Goal: Complete application form: Complete application form

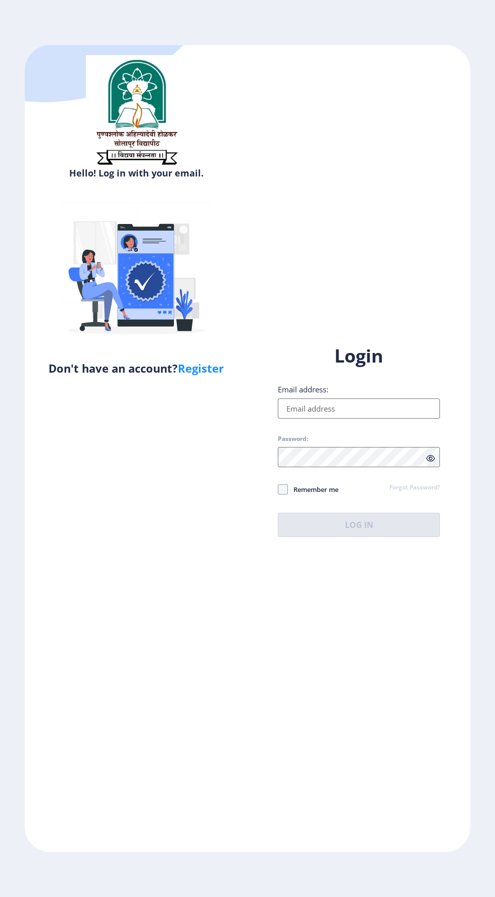
click at [315, 419] on input "Email address:" at bounding box center [359, 408] width 162 height 20
type input "202201079037840"
click at [288, 537] on div "Login Email address: 202201079037840 Password: Remember me Forgot Password? Log…" at bounding box center [359, 440] width 162 height 193
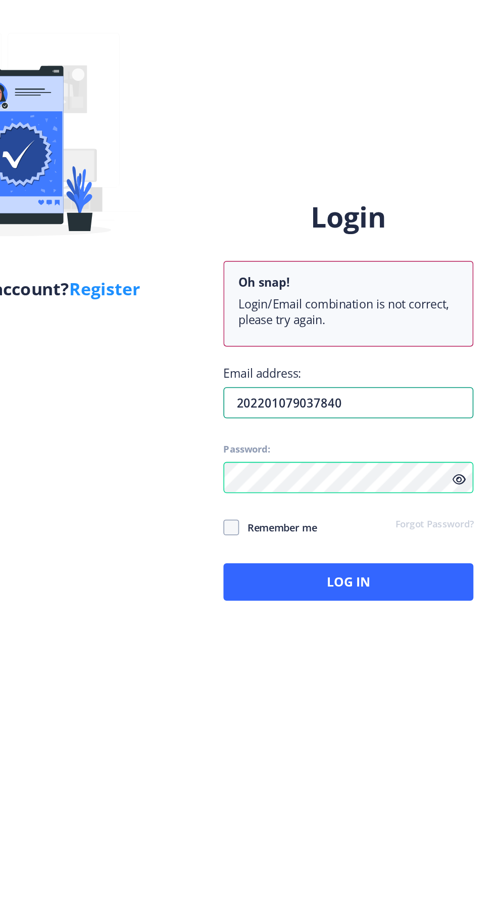
click at [380, 452] on input "202201079037840" at bounding box center [359, 442] width 162 height 20
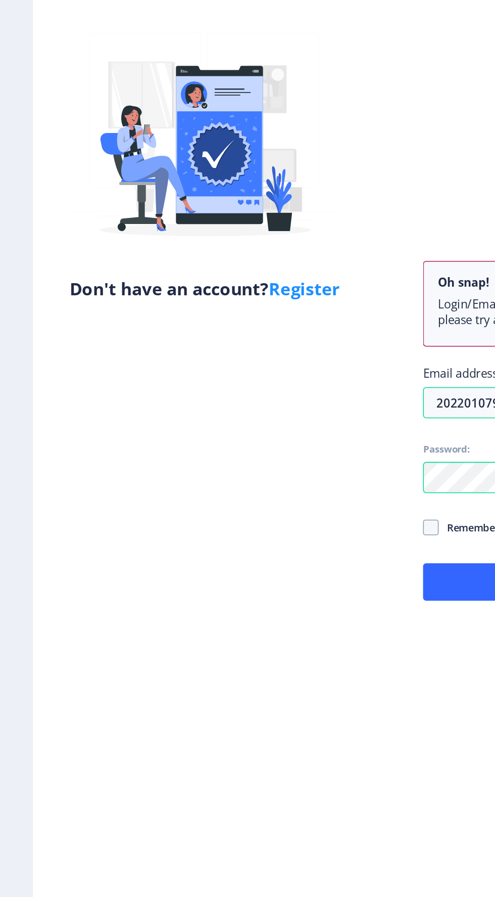
click at [214, 369] on link "Register" at bounding box center [201, 367] width 46 height 15
select select
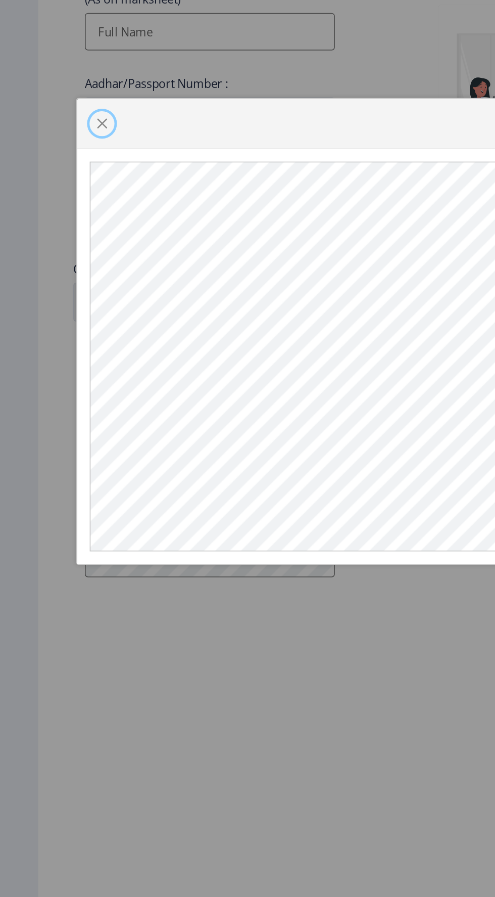
click at [66, 318] on span "button" at bounding box center [66, 314] width 8 height 8
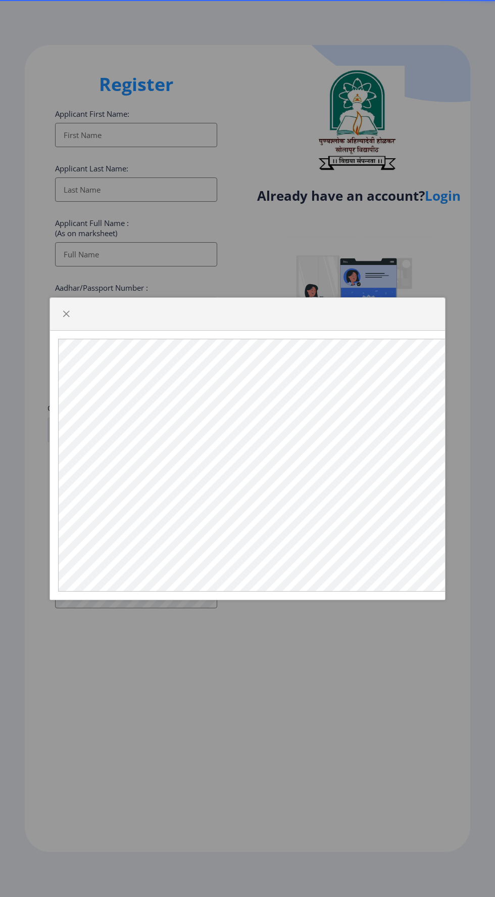
select select
click at [66, 318] on span "button" at bounding box center [66, 314] width 8 height 8
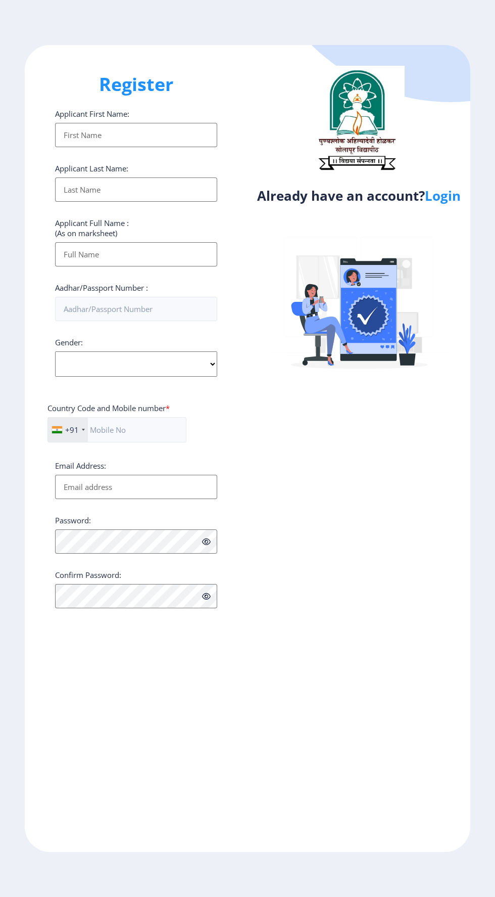
click at [78, 138] on input "Applicant First Name:" at bounding box center [136, 135] width 162 height 24
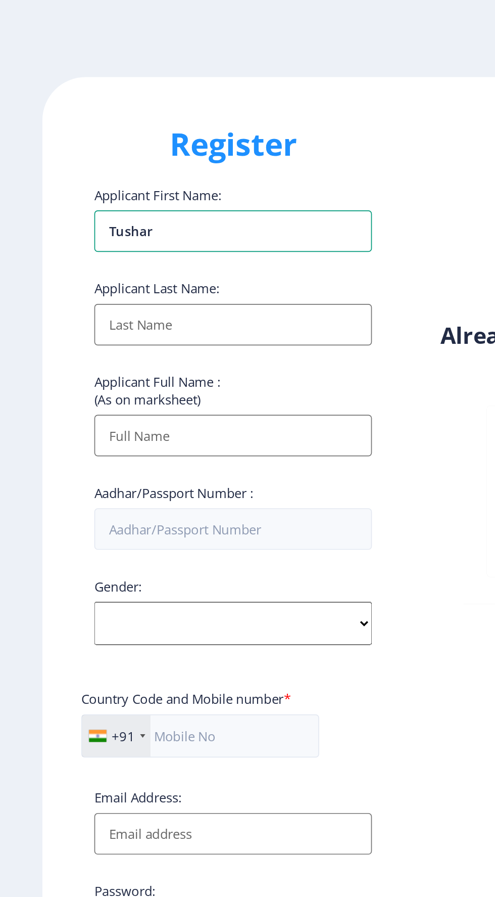
type input "Tushar"
click at [84, 189] on input "Applicant First Name:" at bounding box center [136, 189] width 162 height 24
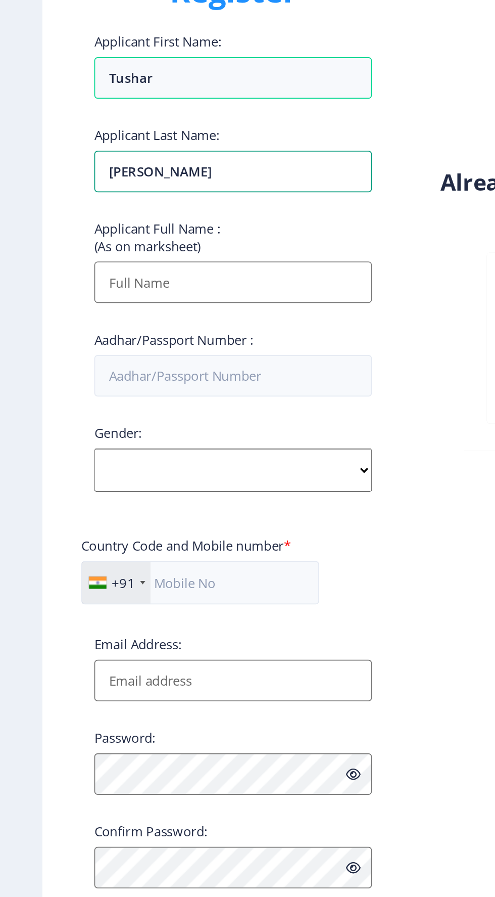
type input "[PERSON_NAME]"
click at [79, 261] on input "Applicant First Name:" at bounding box center [136, 254] width 162 height 24
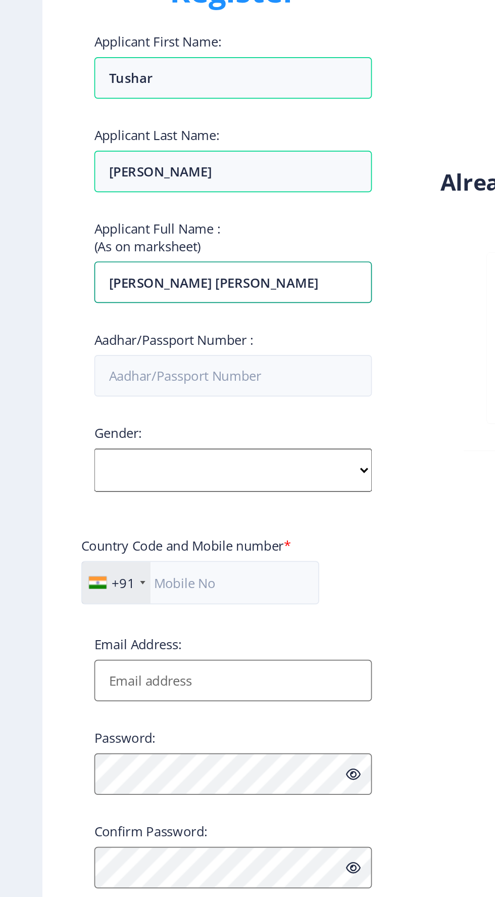
type input "[PERSON_NAME] [PERSON_NAME]"
click at [87, 310] on input "Aadhar/Passport Number :" at bounding box center [136, 309] width 162 height 24
type input "210199091864"
click at [30, 288] on div "Register Applicant First Name: [PERSON_NAME] Applicant Last Name: [PERSON_NAME]…" at bounding box center [136, 448] width 223 height 807
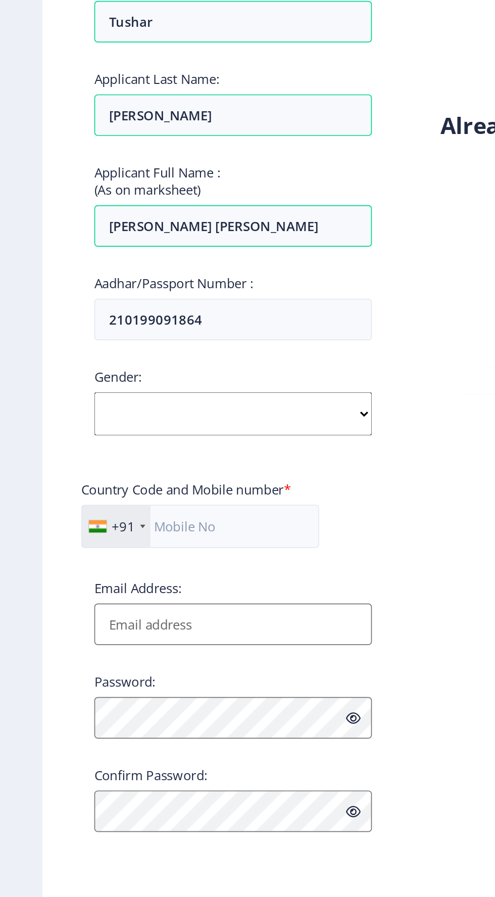
click at [194, 366] on select "Select Gender [DEMOGRAPHIC_DATA] [DEMOGRAPHIC_DATA] Other" at bounding box center [136, 363] width 162 height 25
select select "[DEMOGRAPHIC_DATA]"
click at [55, 355] on select "Select Gender [DEMOGRAPHIC_DATA] [DEMOGRAPHIC_DATA] Other" at bounding box center [136, 363] width 162 height 25
click at [152, 431] on input "text" at bounding box center [117, 429] width 139 height 25
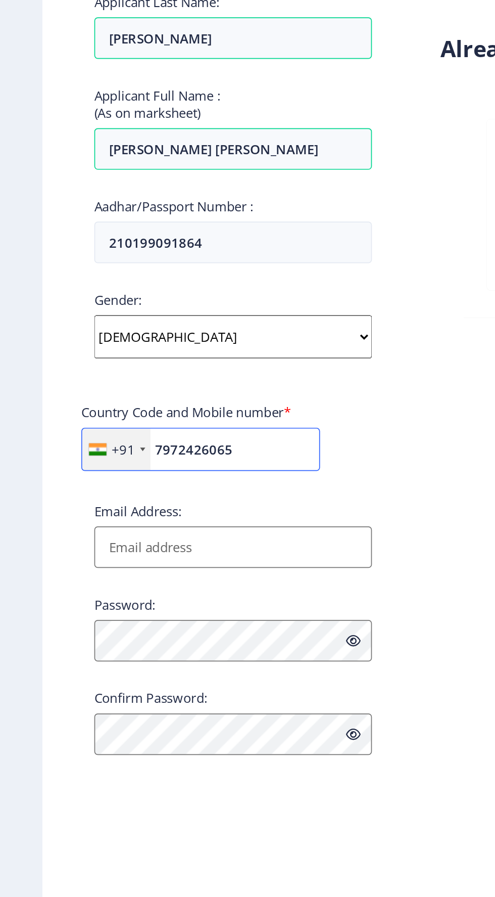
type input "7972426065"
click at [19, 351] on ngx-register "Register Applicant First Name: [PERSON_NAME] Applicant Last Name: [PERSON_NAME]…" at bounding box center [247, 448] width 495 height 807
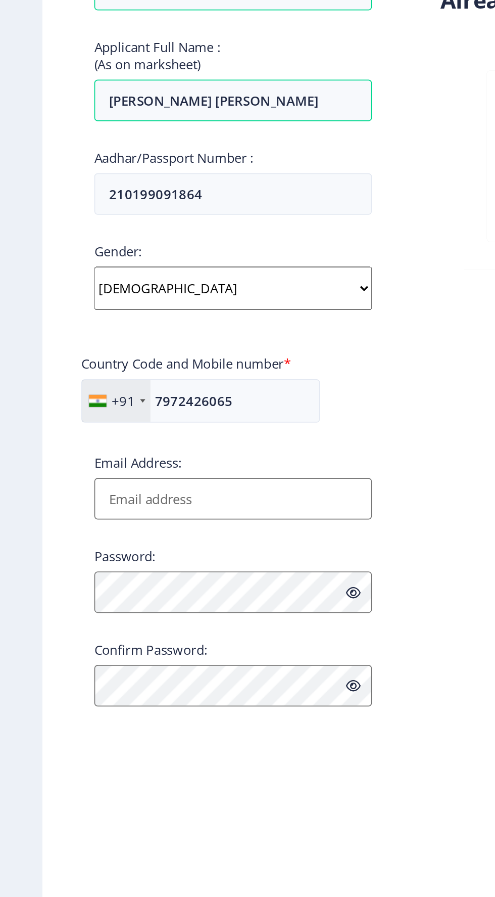
click at [187, 488] on input "Email Address:" at bounding box center [136, 487] width 162 height 24
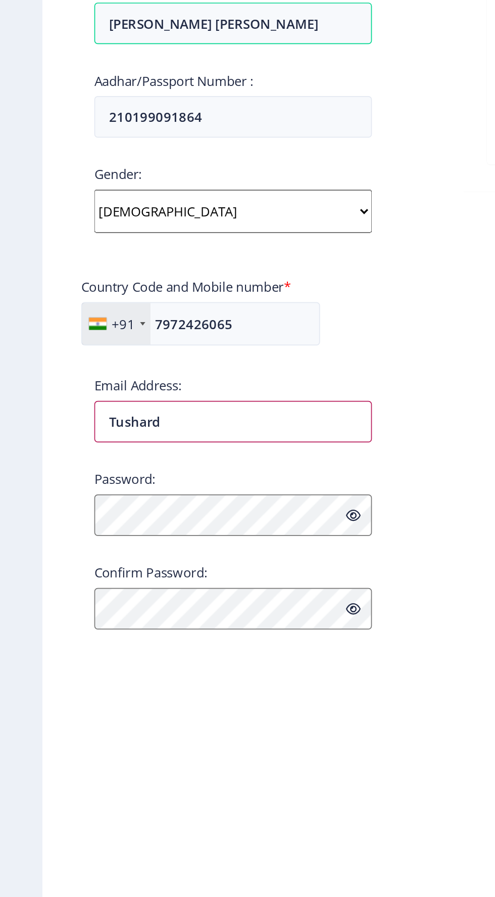
type input "Tushardi"
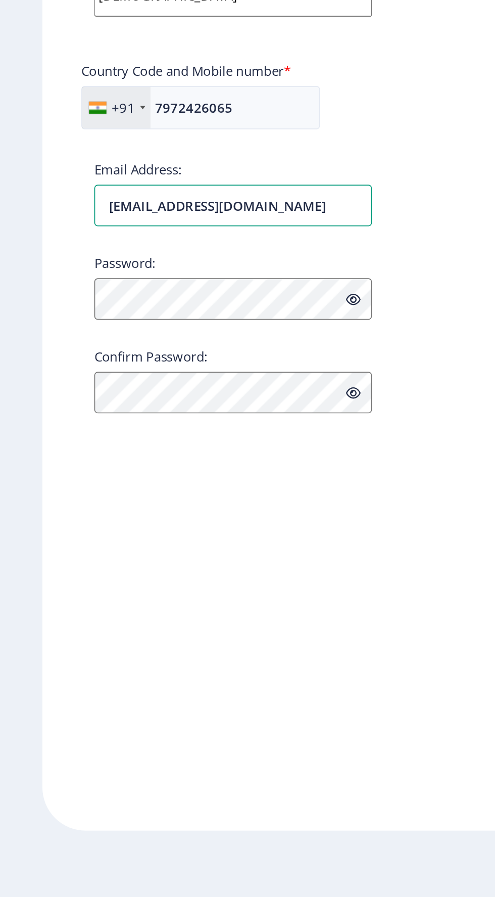
type input "[EMAIL_ADDRESS][DOMAIN_NAME]"
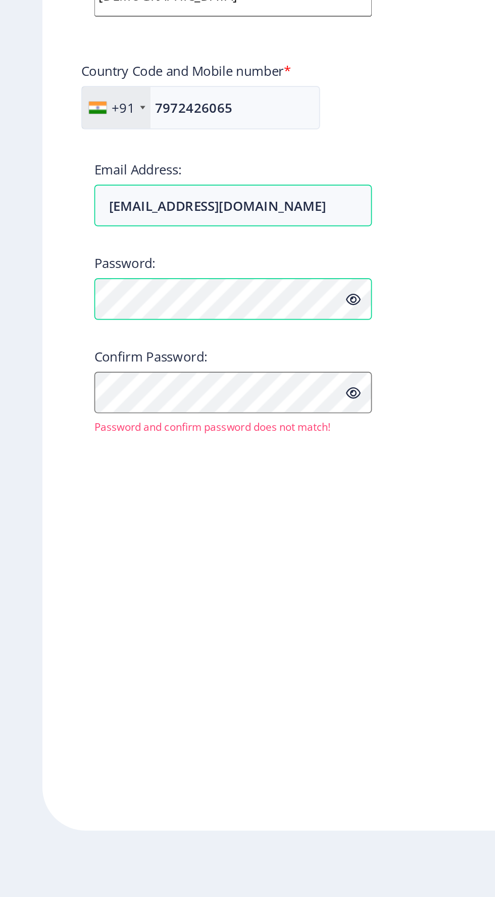
click at [34, 552] on div "Register Applicant First Name: [PERSON_NAME] Applicant Last Name: [PERSON_NAME]…" at bounding box center [136, 448] width 223 height 807
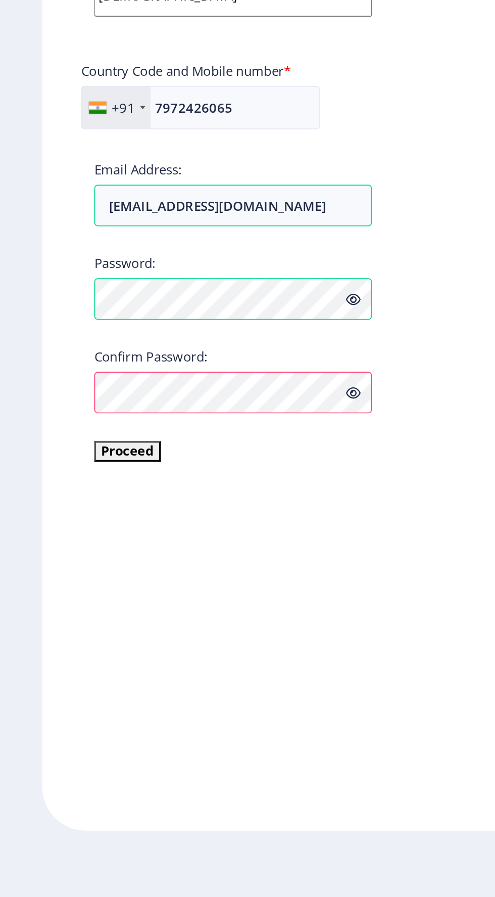
click at [31, 529] on div "Register Applicant First Name: [PERSON_NAME] Applicant Last Name: [PERSON_NAME]…" at bounding box center [136, 448] width 223 height 807
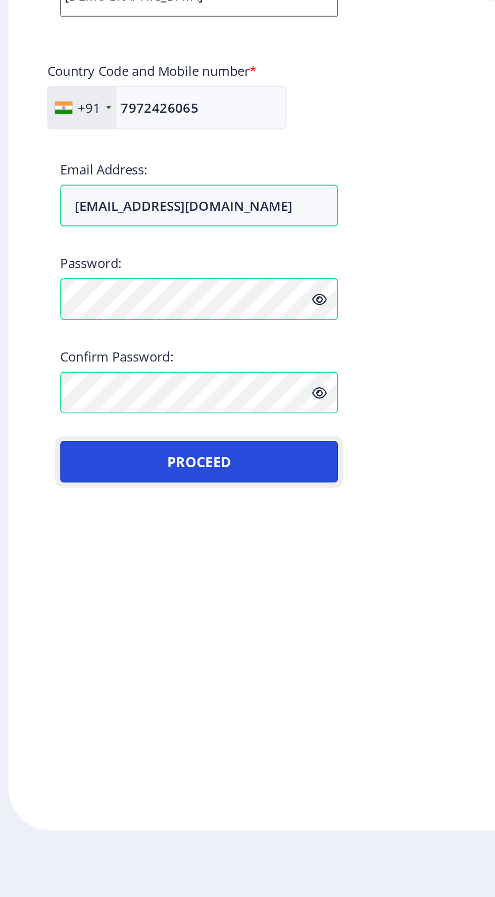
click at [94, 644] on button "Proceed" at bounding box center [136, 636] width 162 height 24
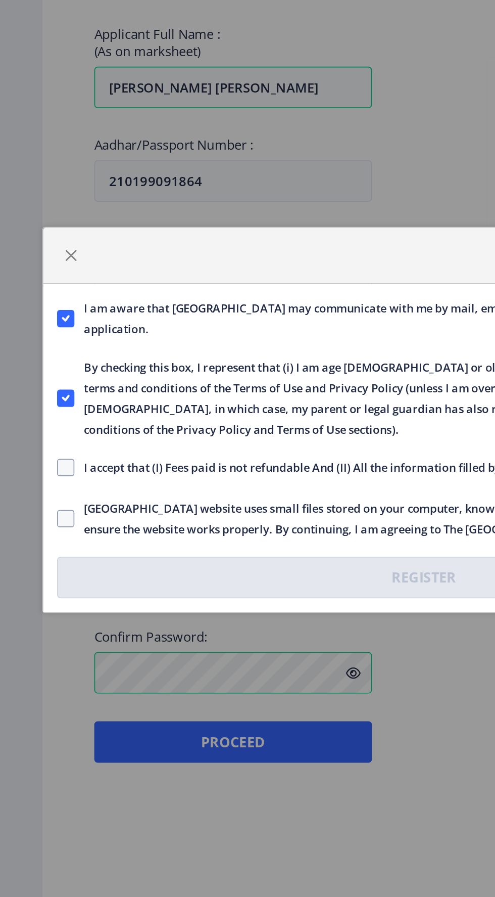
click at [40, 476] on span at bounding box center [38, 476] width 10 height 10
click at [34, 476] on input "I accept that (I) Fees paid is not refundable And (II) All the information fill…" at bounding box center [33, 476] width 1 height 1
checkbox input "true"
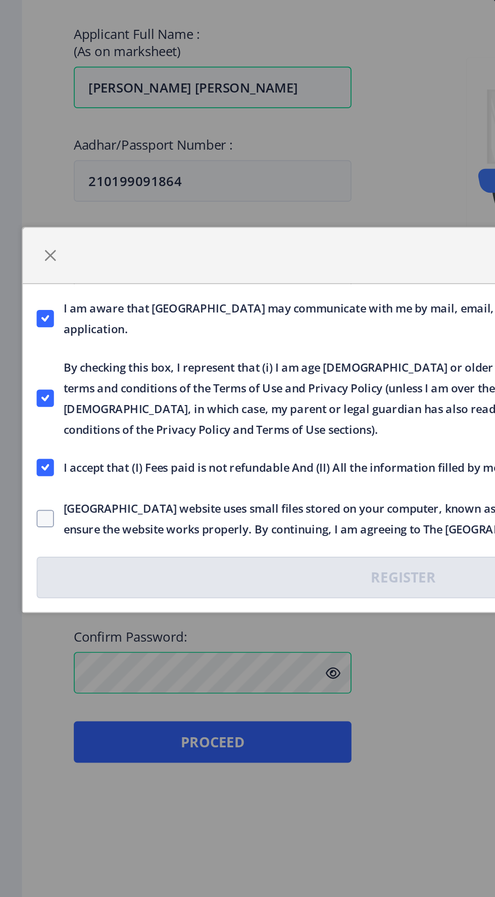
click at [39, 509] on span at bounding box center [38, 506] width 10 height 10
click at [34, 506] on input "[GEOGRAPHIC_DATA] website uses small files stored on your computer, known as co…" at bounding box center [33, 506] width 1 height 1
checkbox input "true"
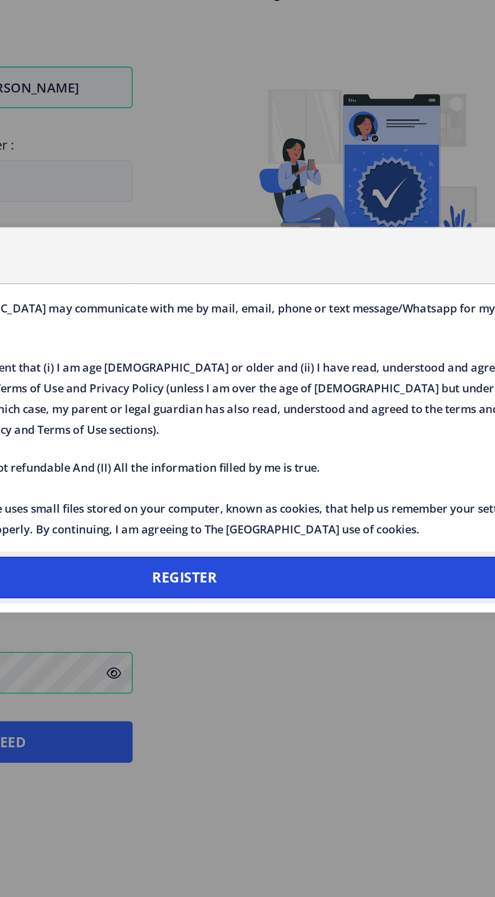
click at [317, 541] on button "Register" at bounding box center [247, 540] width 429 height 24
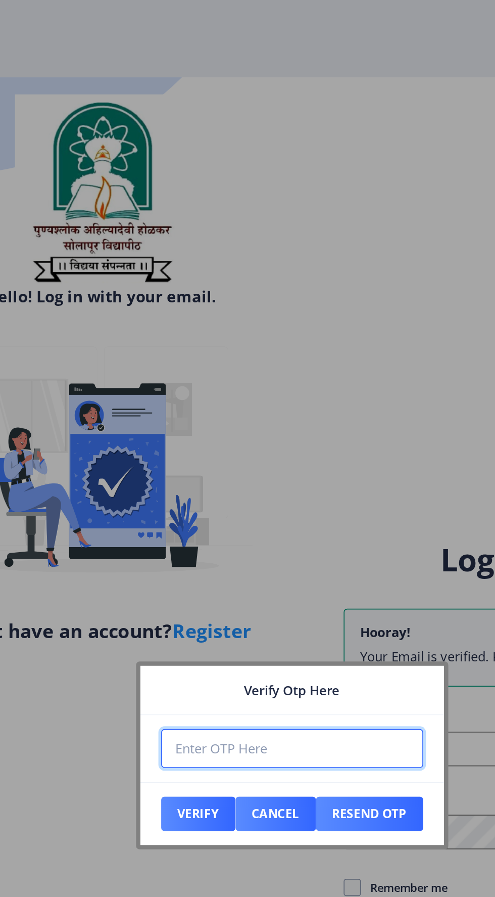
click at [257, 433] on input "number" at bounding box center [247, 437] width 153 height 23
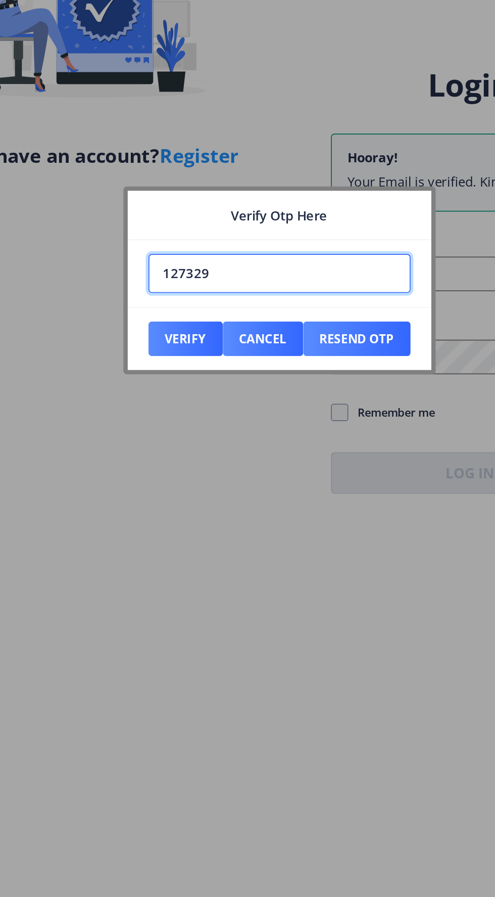
type input "127329"
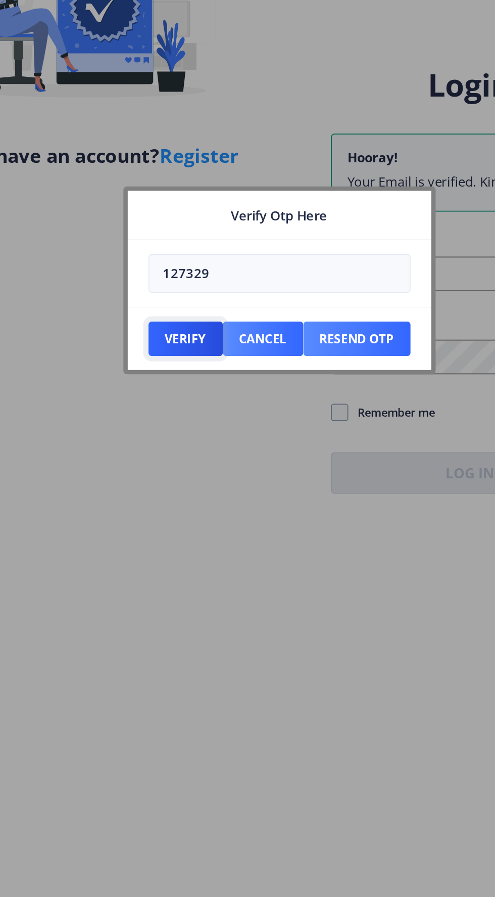
click at [195, 468] on button "Verify" at bounding box center [192, 475] width 43 height 20
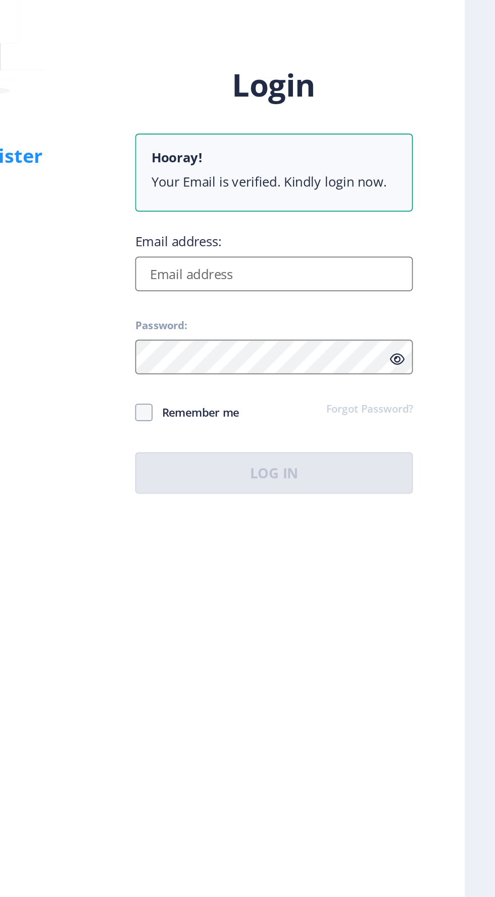
click at [375, 447] on input "Email address:" at bounding box center [359, 437] width 162 height 20
click at [360, 447] on input "Email address:" at bounding box center [359, 437] width 162 height 20
click at [390, 447] on input "Tushard" at bounding box center [359, 437] width 162 height 20
type input "[EMAIL_ADDRESS][DOMAIN_NAME]"
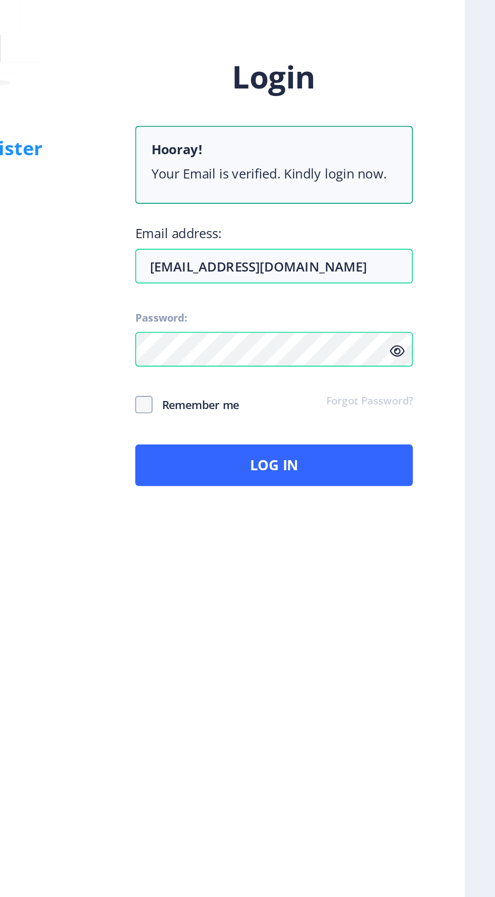
click at [228, 470] on div "Hello! Log in with your email. Don't have an account? Register" at bounding box center [136, 448] width 223 height 807
click at [286, 523] on span at bounding box center [283, 518] width 10 height 10
click at [279, 519] on input "Remember me" at bounding box center [278, 518] width 1 height 1
checkbox input "true"
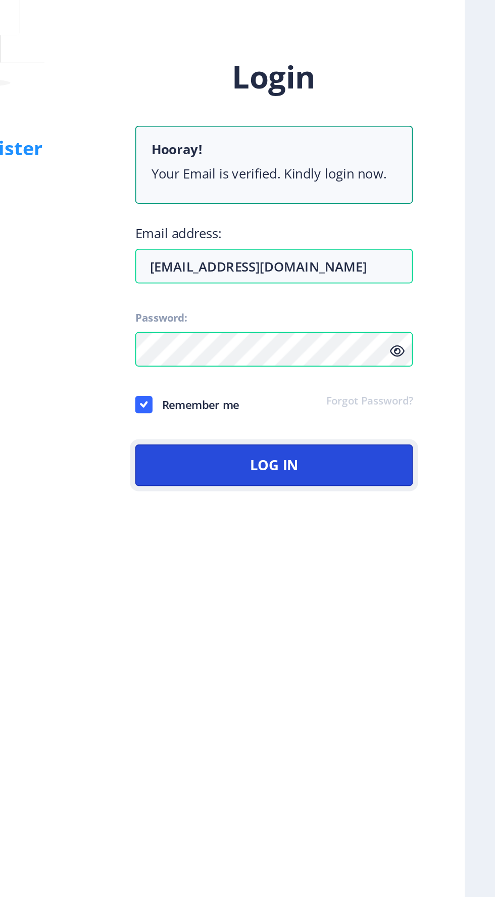
click at [374, 566] on button "Log In" at bounding box center [359, 553] width 162 height 24
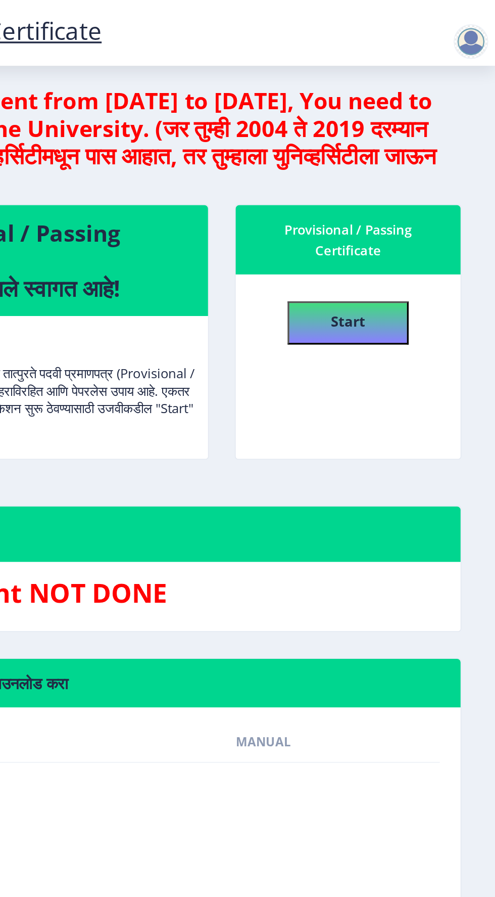
click at [486, 27] on div at bounding box center [481, 24] width 20 height 20
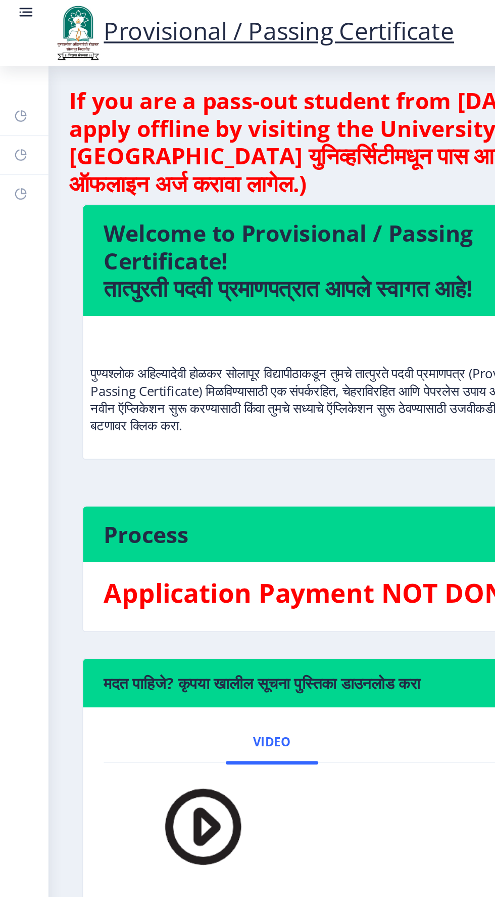
click at [16, 10] on rect at bounding box center [15, 7] width 10 height 10
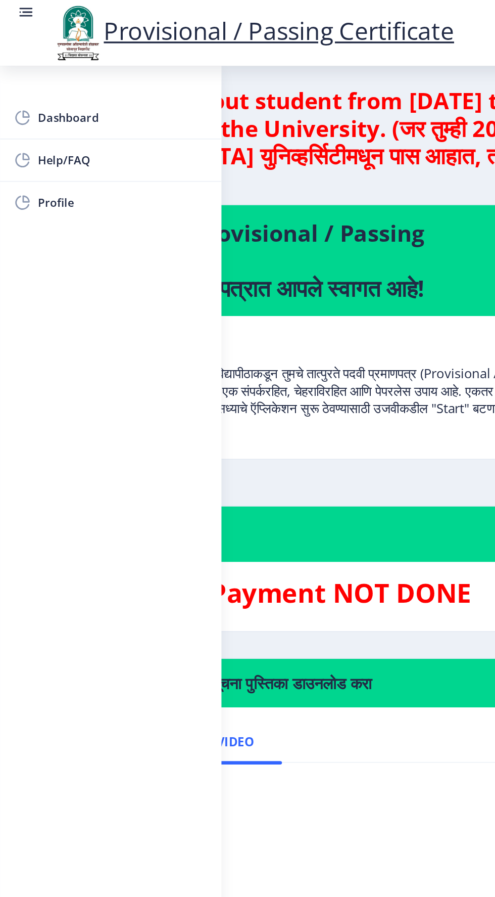
click at [28, 67] on span "Dashboard" at bounding box center [71, 69] width 99 height 12
click at [246, 235] on p "पुण्यश्लोक अहिल्यादेवी होळकर सोलापूर विद्यापीठाकडून तुमचे तात्पुरते पदवी प्रमाण…" at bounding box center [169, 223] width 289 height 61
click at [229, 264] on nb-card-body "पुण्यश्लोक अहिल्यादेवी होळकर सोलापूर विद्यापीठाकडून तुमचे तात्पुरते पदवी प्रमाण…" at bounding box center [169, 225] width 298 height 83
click at [220, 271] on div "Welcome to Provisional / Passing Certificate! तात्पुरती पदवी प्रमाणपत्रात आपले …" at bounding box center [169, 202] width 314 height 166
click at [186, 269] on div "Welcome to Provisional / Passing Certificate! तात्पुरती पदवी प्रमाणपत्रात आपले …" at bounding box center [169, 202] width 314 height 166
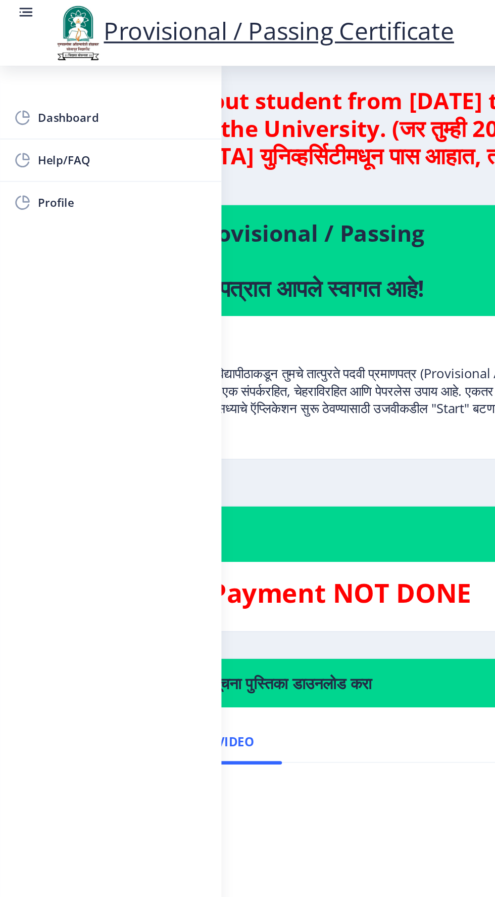
click at [13, 16] on link at bounding box center [15, 19] width 10 height 34
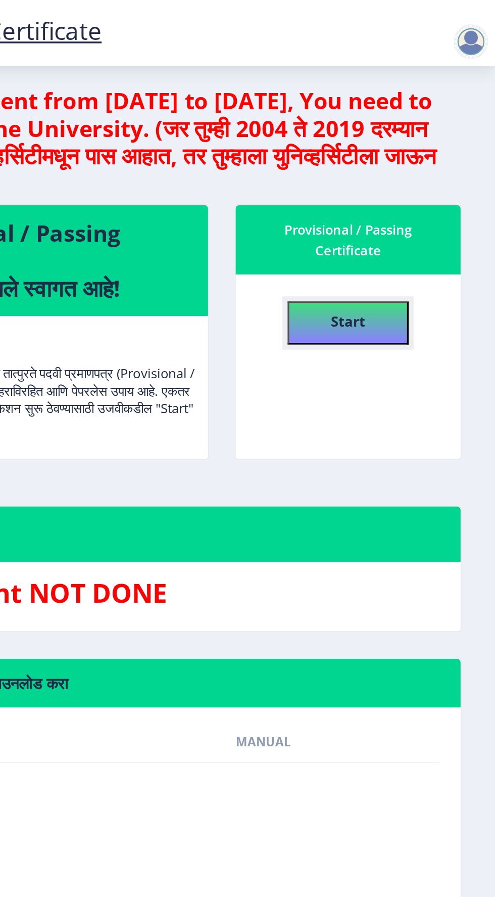
click at [413, 194] on h4 "Start" at bounding box center [409, 186] width 20 height 18
select select
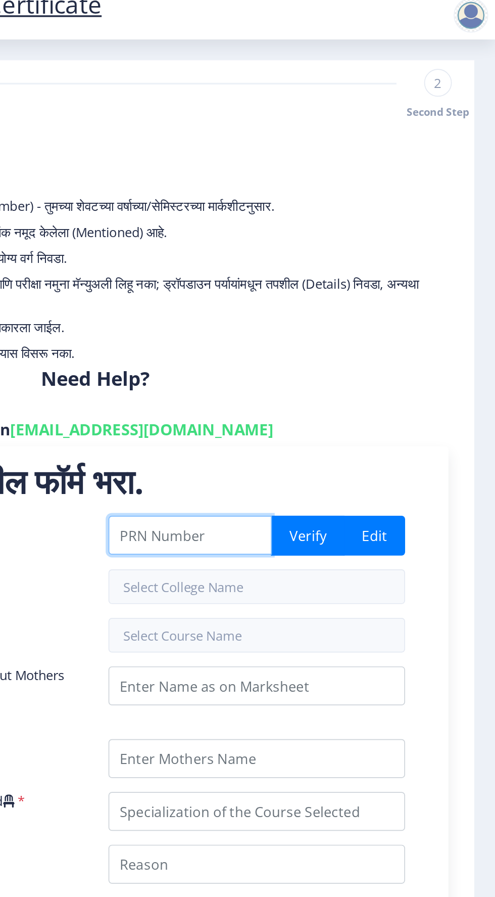
click at [317, 325] on input "Enter Your PRN Number" at bounding box center [317, 327] width 96 height 23
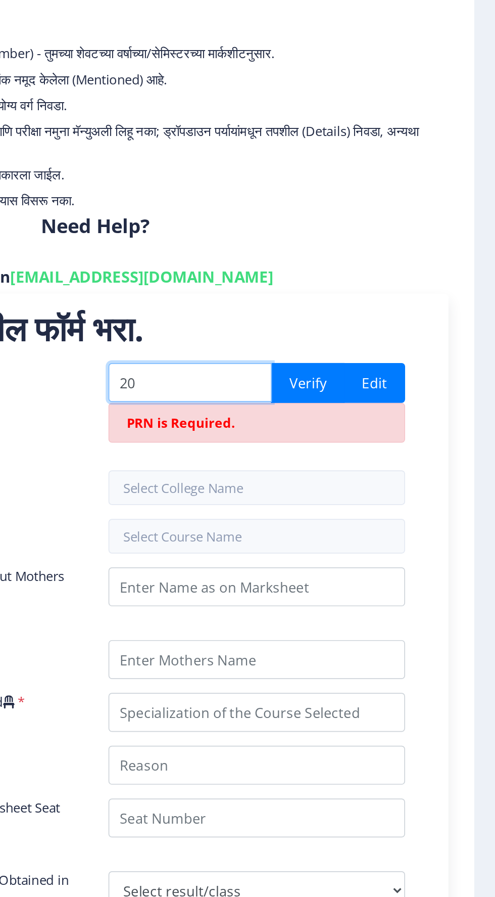
click at [312, 328] on input "20" at bounding box center [317, 327] width 96 height 23
type input "2"
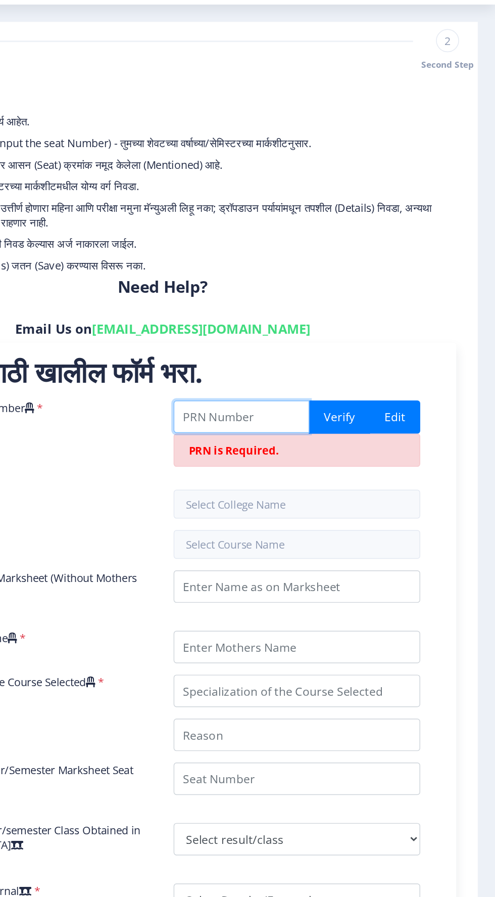
click at [313, 322] on input "Enter Your PRN Number" at bounding box center [317, 327] width 96 height 23
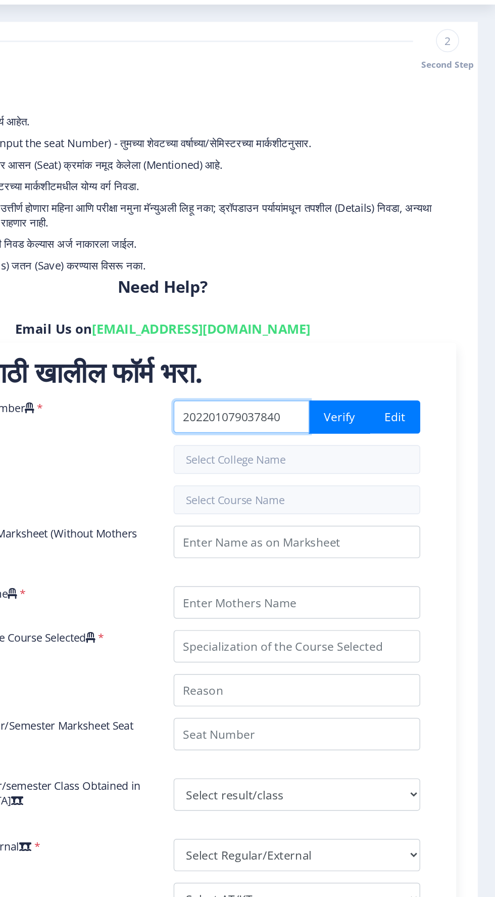
type input "202201079037840"
click at [392, 331] on button "Verify" at bounding box center [385, 327] width 43 height 23
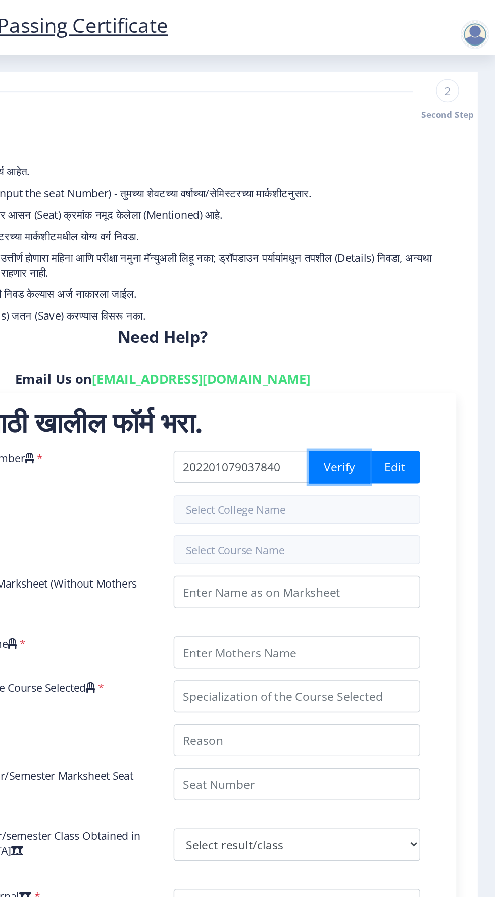
click at [386, 328] on button "Verify" at bounding box center [385, 327] width 43 height 23
click at [376, 356] on input "text" at bounding box center [355, 358] width 173 height 20
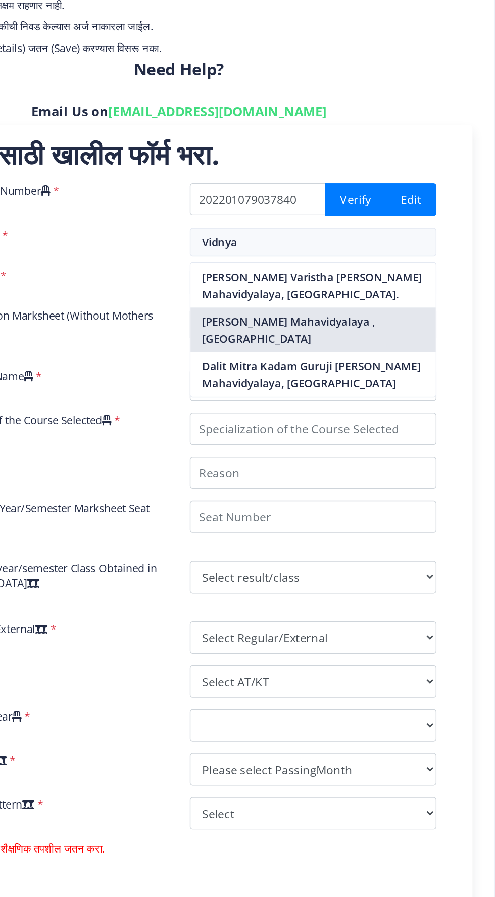
click at [366, 415] on nb-option "[PERSON_NAME] Mahavidyalaya , [GEOGRAPHIC_DATA]" at bounding box center [356, 419] width 172 height 31
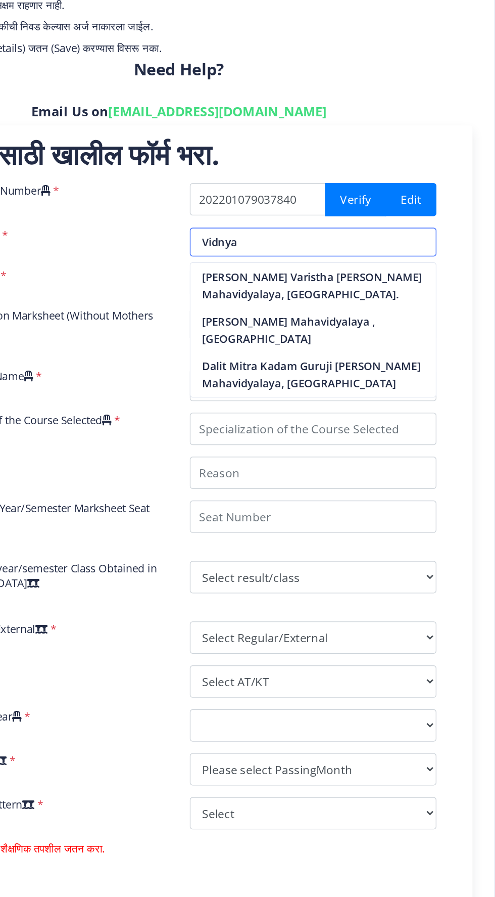
type input "[PERSON_NAME] Mahavidyalaya , [GEOGRAPHIC_DATA]"
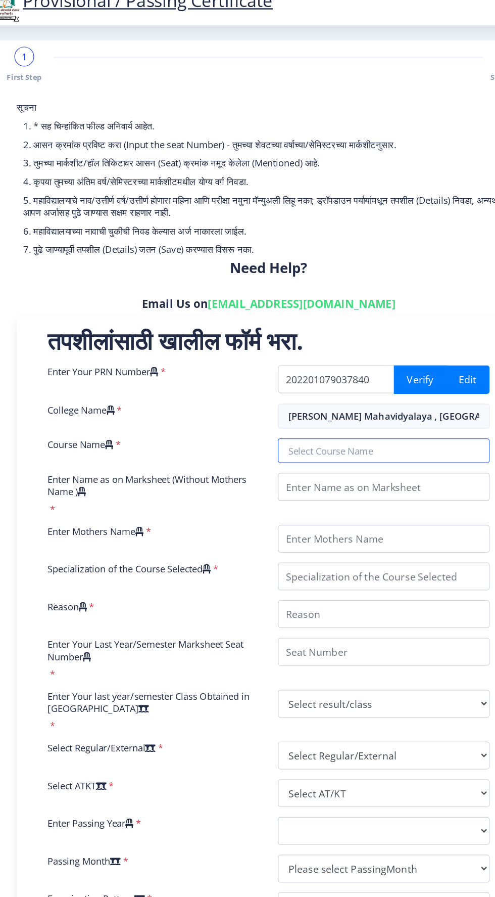
click at [295, 391] on input "text" at bounding box center [355, 386] width 173 height 20
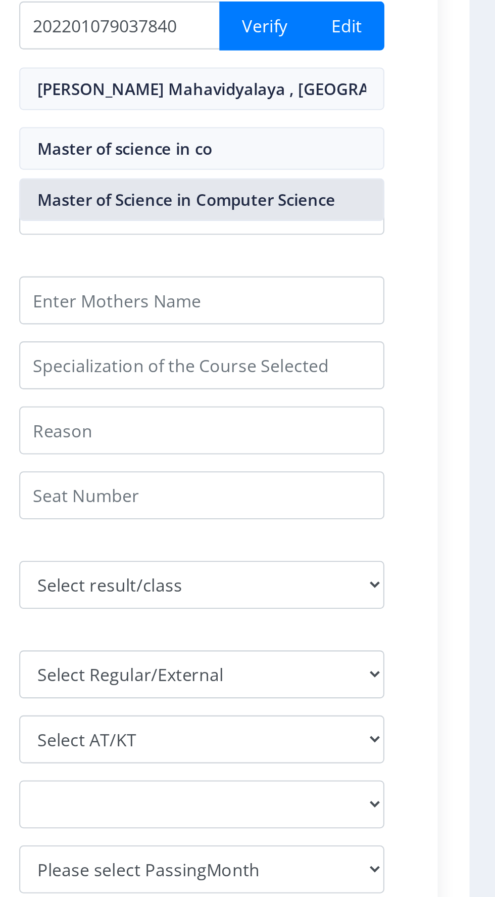
click at [395, 412] on nb-option "Master of Science in Computer Science" at bounding box center [356, 410] width 172 height 19
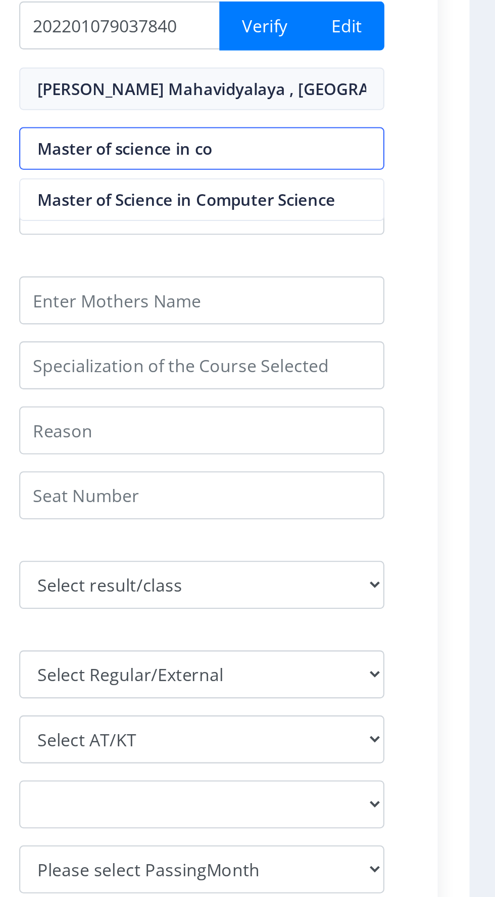
type input "Master of Science in Computer Science"
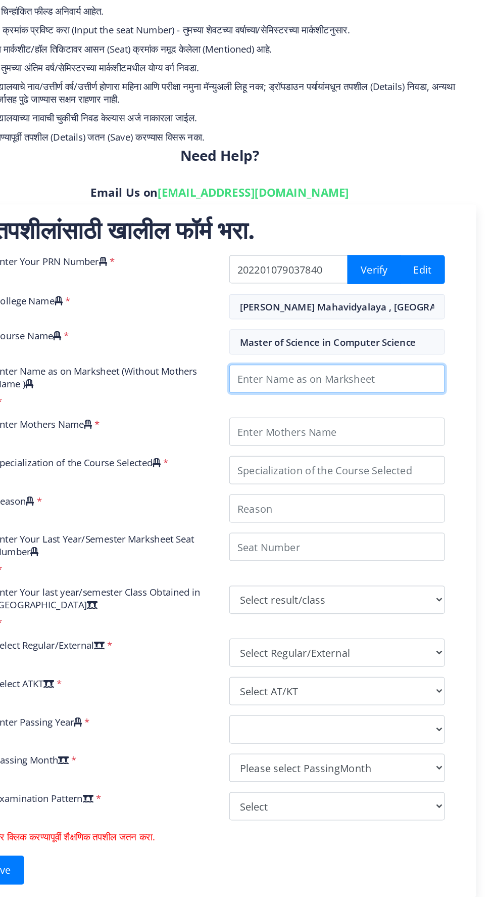
click at [314, 414] on input "Enter Name as on Marksheet (Without Mothers Name )" at bounding box center [355, 415] width 173 height 23
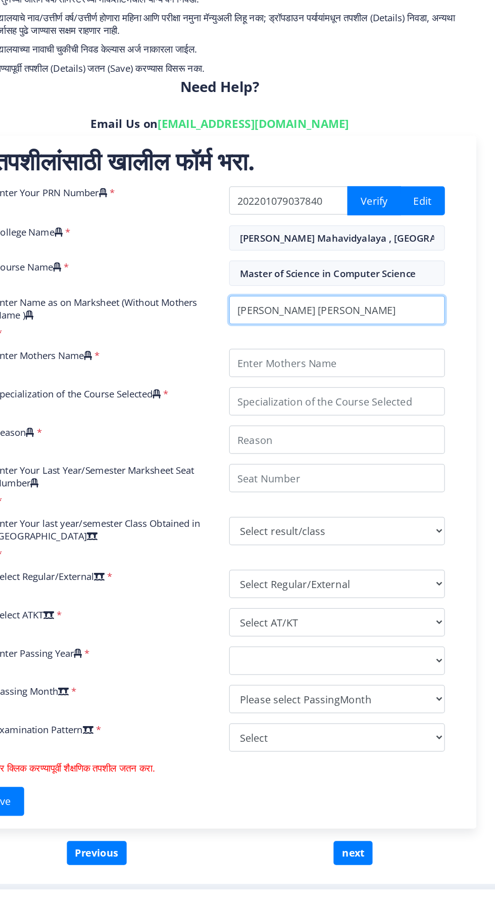
type input "[PERSON_NAME] [PERSON_NAME]"
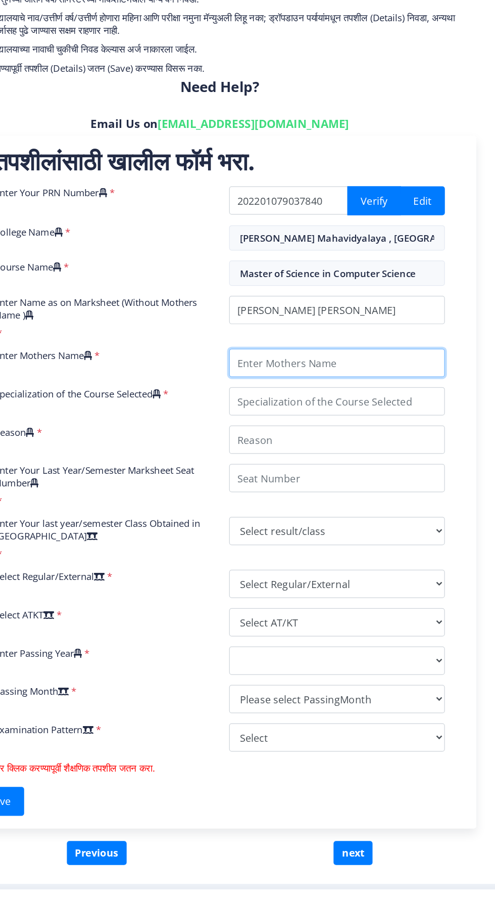
click at [370, 459] on input "Enter Mothers Name" at bounding box center [355, 458] width 173 height 23
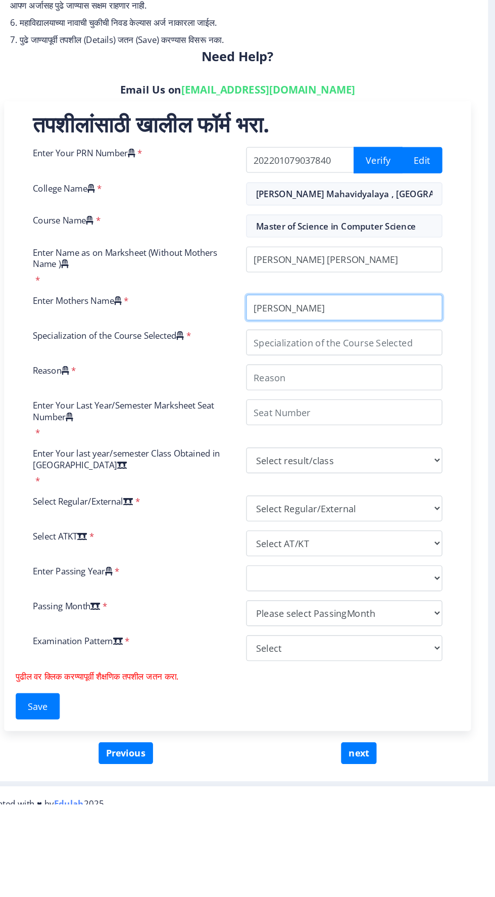
type input "[PERSON_NAME]"
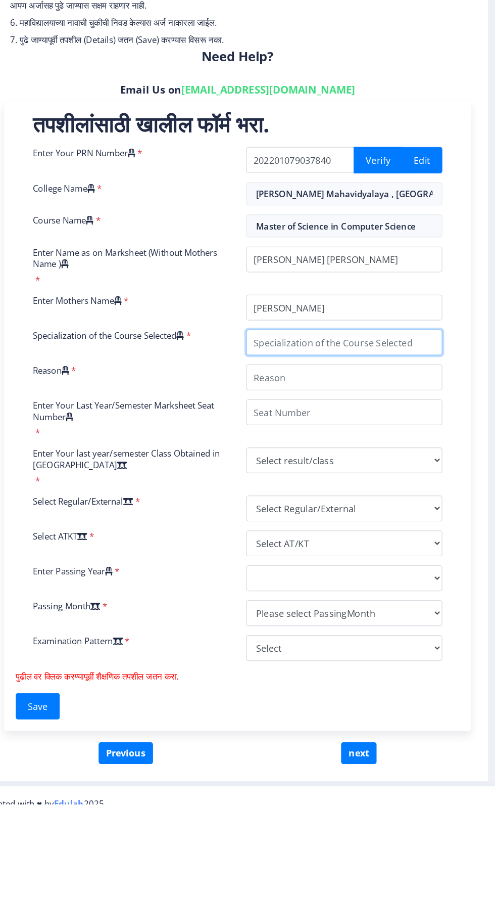
click at [402, 490] on input "Specialization of the Course Selected" at bounding box center [355, 489] width 173 height 23
type input "Computer Science"
click at [403, 522] on input "Reason" at bounding box center [355, 520] width 173 height 23
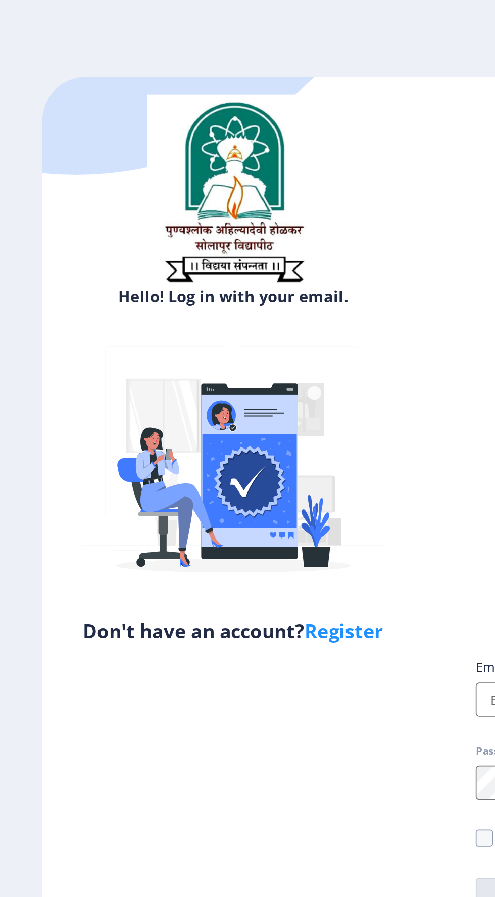
select select
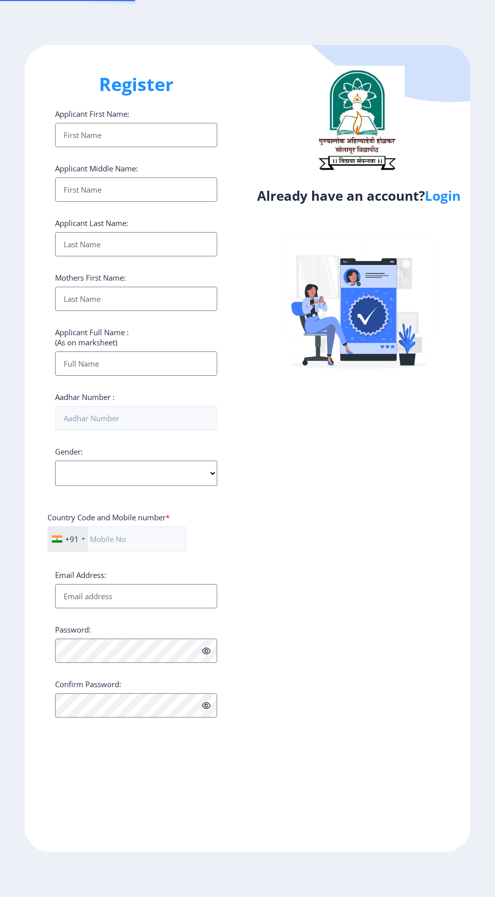
select select
click at [441, 205] on link "Login" at bounding box center [443, 196] width 36 height 18
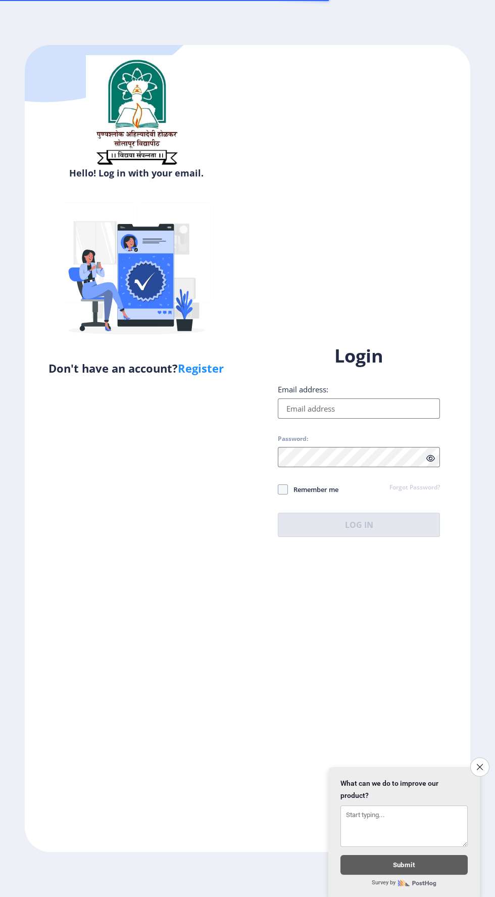
click at [391, 419] on input "Email address:" at bounding box center [359, 408] width 162 height 20
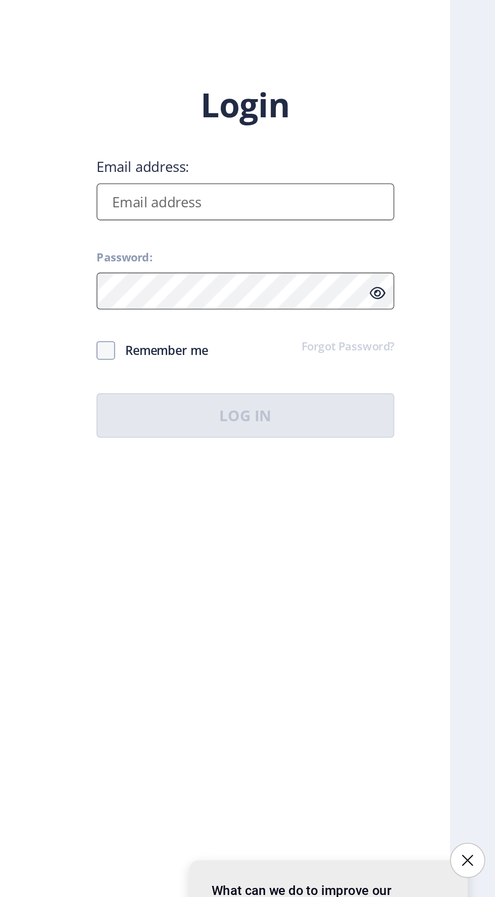
click at [300, 419] on input "Email address:" at bounding box center [359, 408] width 162 height 20
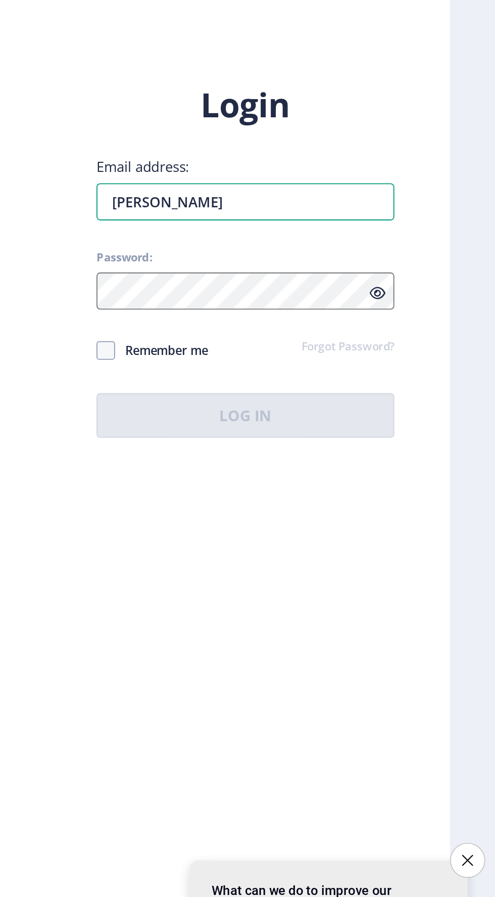
type input "[EMAIL_ADDRESS][DOMAIN_NAME]"
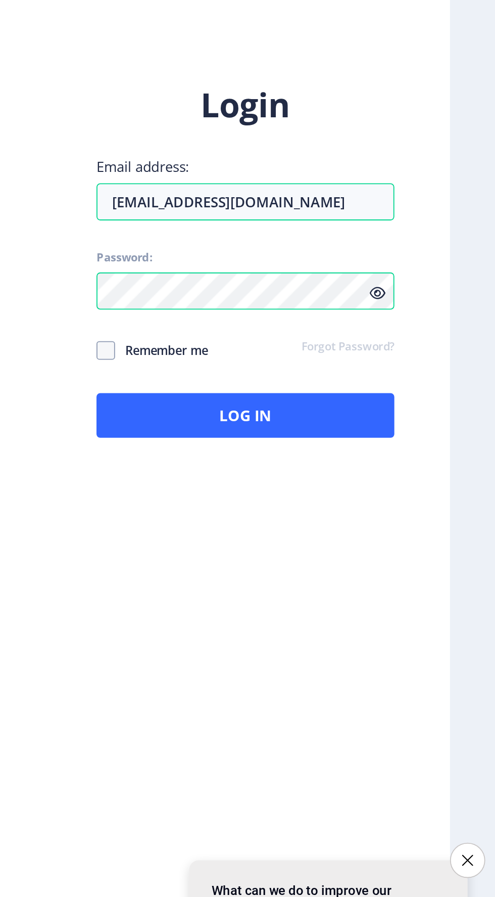
click at [248, 461] on div "Login Email address: tushardingaretd10@gmail.com Password: Remember me Forgot P…" at bounding box center [359, 449] width 223 height 240
click at [283, 494] on span at bounding box center [283, 489] width 10 height 10
click at [279, 490] on input "Remember me" at bounding box center [278, 489] width 1 height 1
checkbox input "true"
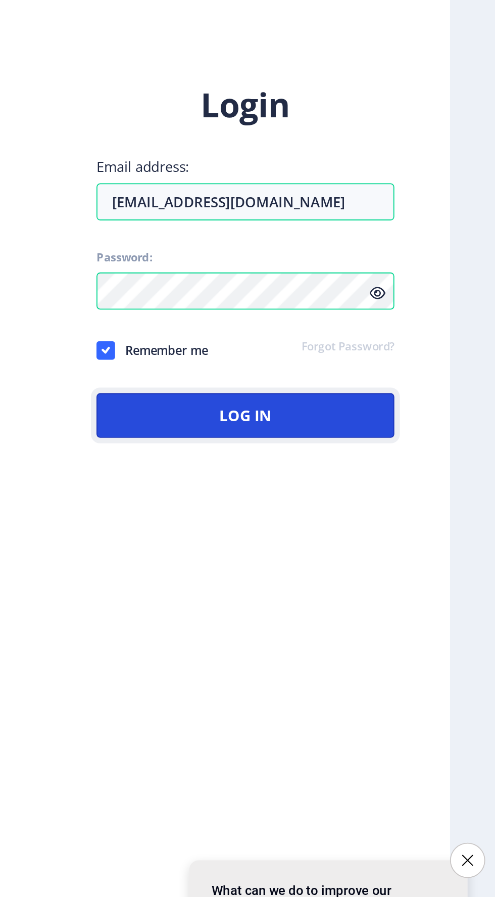
click at [404, 537] on button "Log In" at bounding box center [359, 525] width 162 height 24
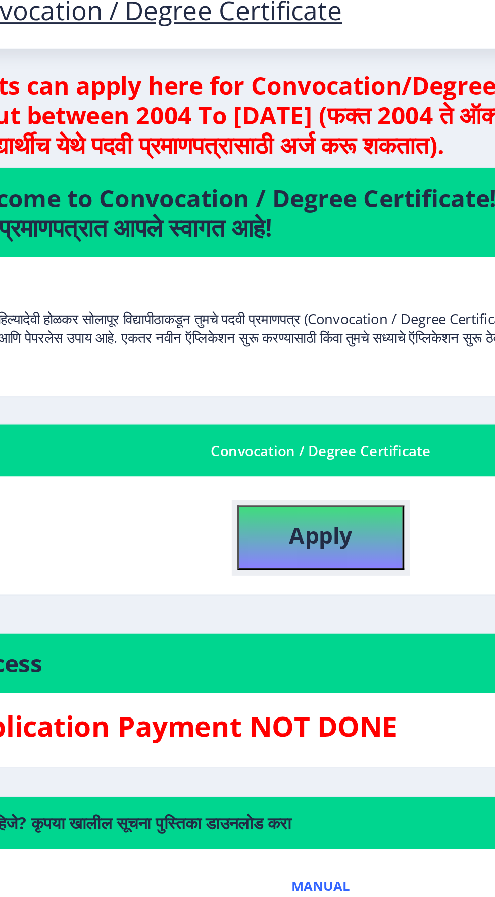
click at [263, 302] on b "Apply" at bounding box center [262, 303] width 34 height 17
select select
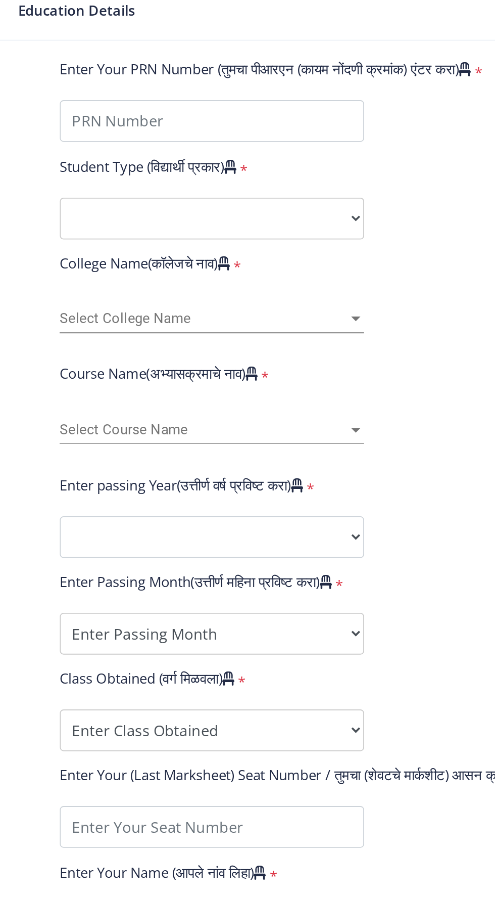
scroll to position [35, 0]
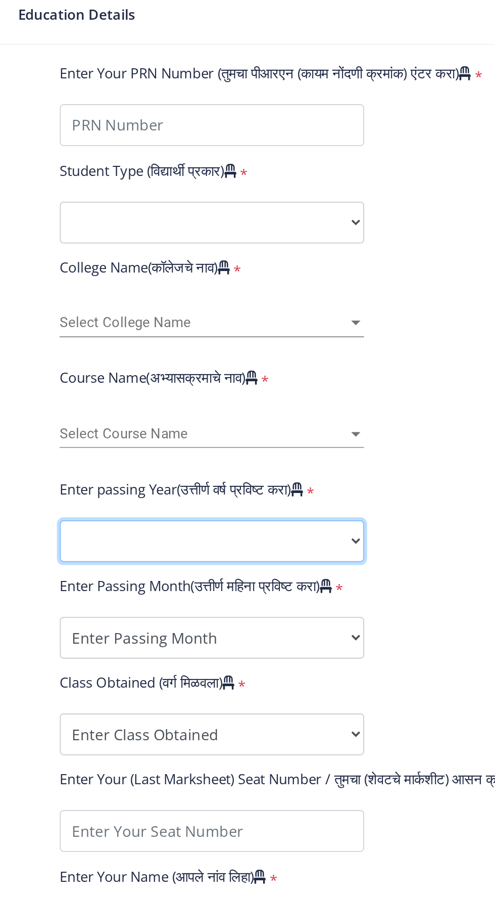
click at [238, 545] on select "2025 2024 2023 2022 2021 2020 2019 2018 2017 2016 2015 2014 2013 2012 2011 2010…" at bounding box center [171, 556] width 166 height 23
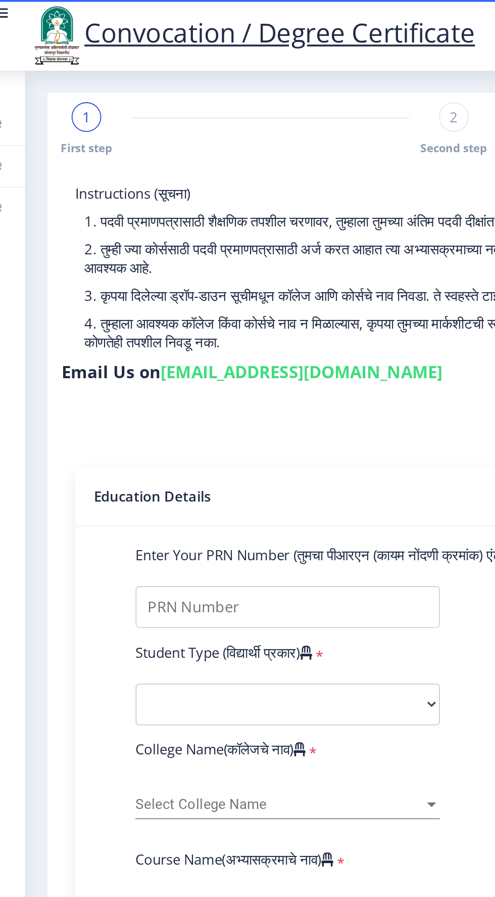
scroll to position [0, 0]
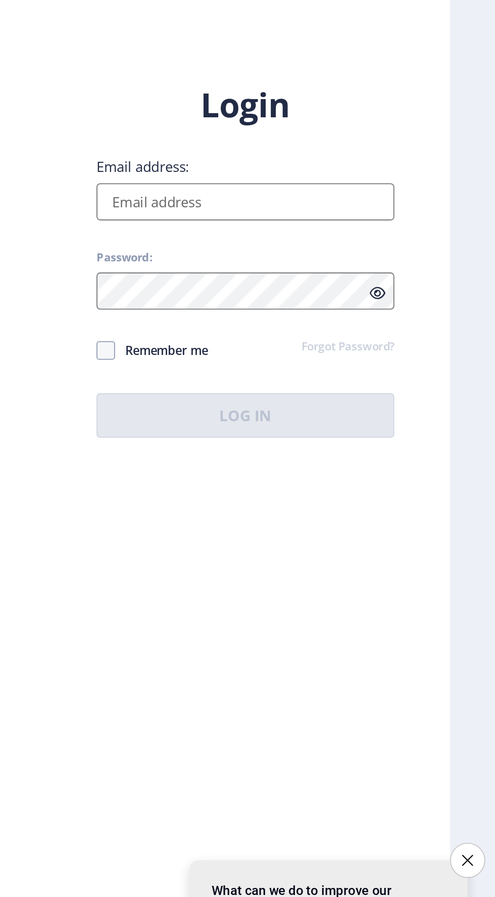
select select
